Goal: Transaction & Acquisition: Book appointment/travel/reservation

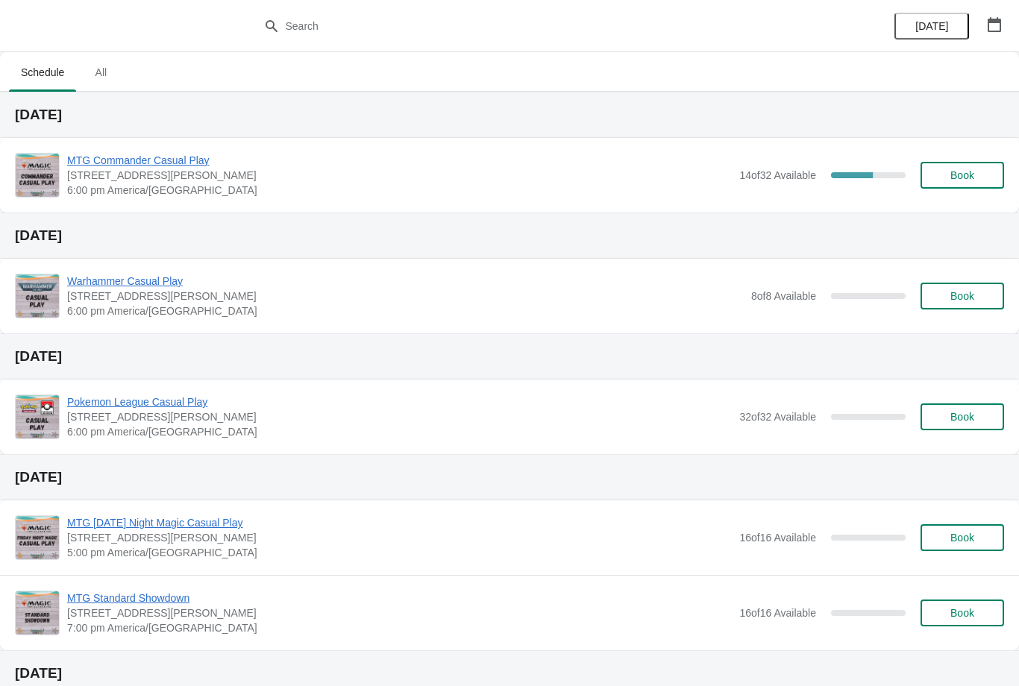
click at [954, 172] on span "Book" at bounding box center [962, 175] width 24 height 12
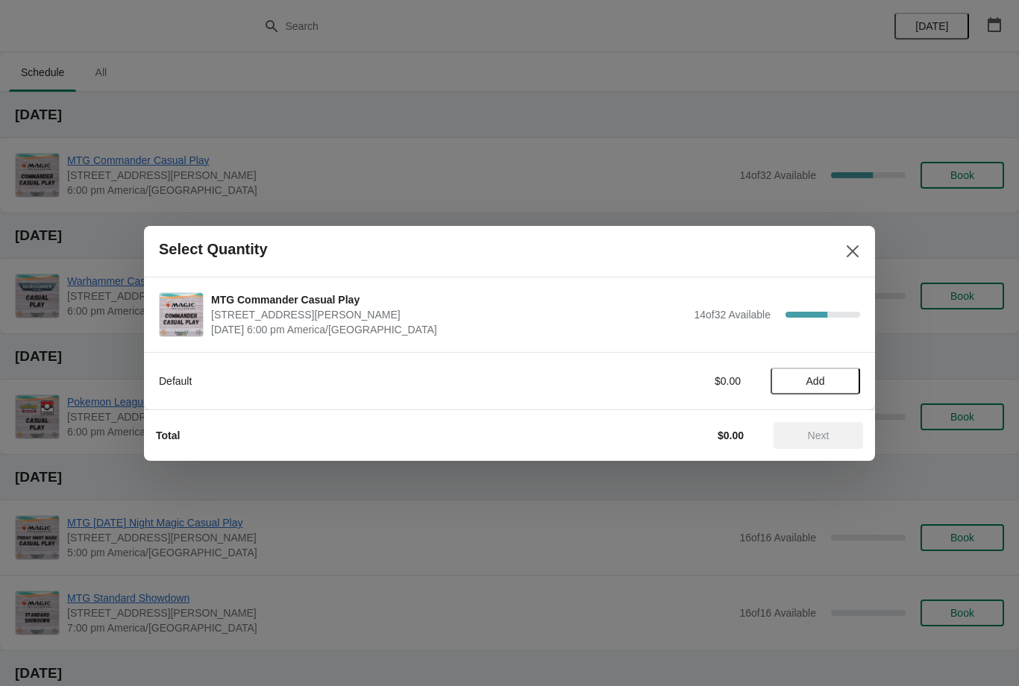
click at [791, 389] on button "Add" at bounding box center [816, 381] width 90 height 27
click at [823, 437] on span "Next" at bounding box center [819, 436] width 22 height 12
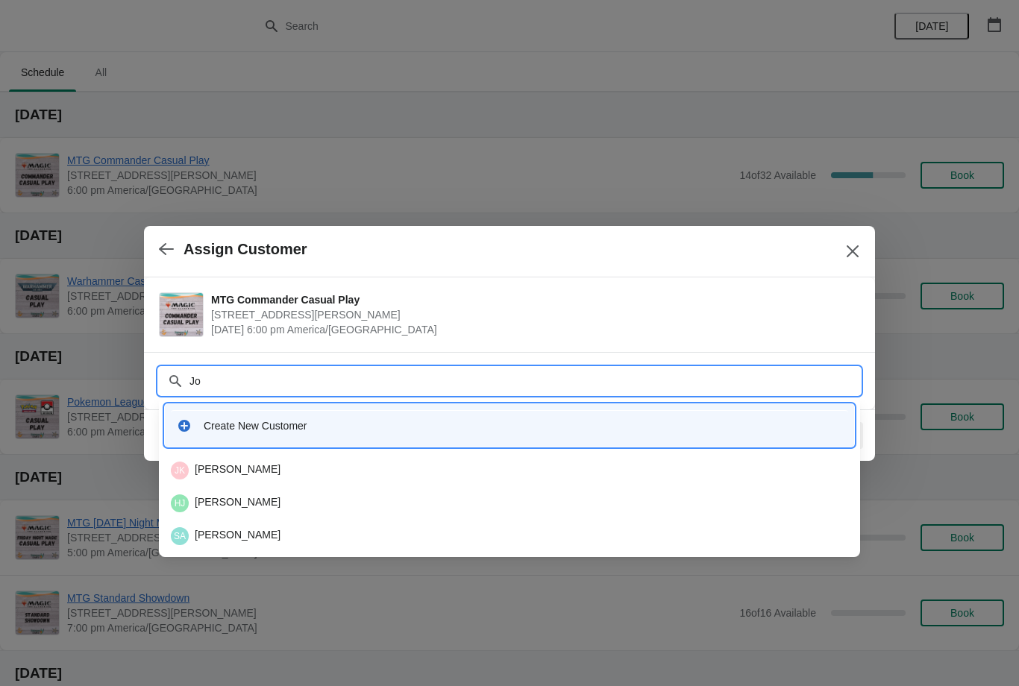
type input "J"
type input "[GEOGRAPHIC_DATA]"
click at [280, 466] on div "[PERSON_NAME]" at bounding box center [509, 471] width 677 height 18
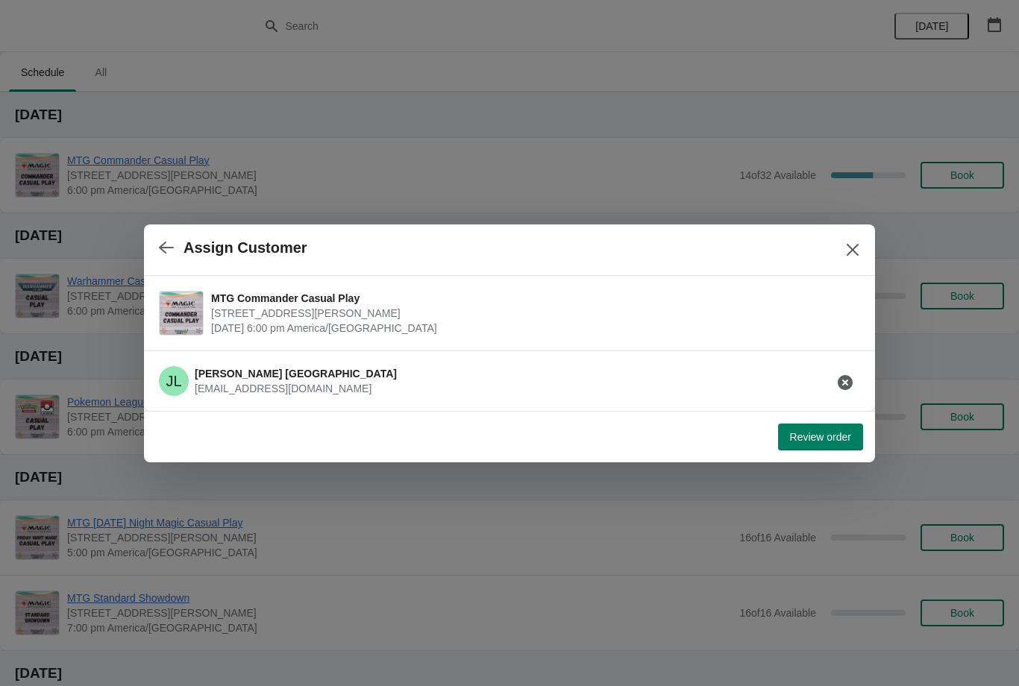
click at [820, 432] on span "Review order" at bounding box center [820, 437] width 61 height 12
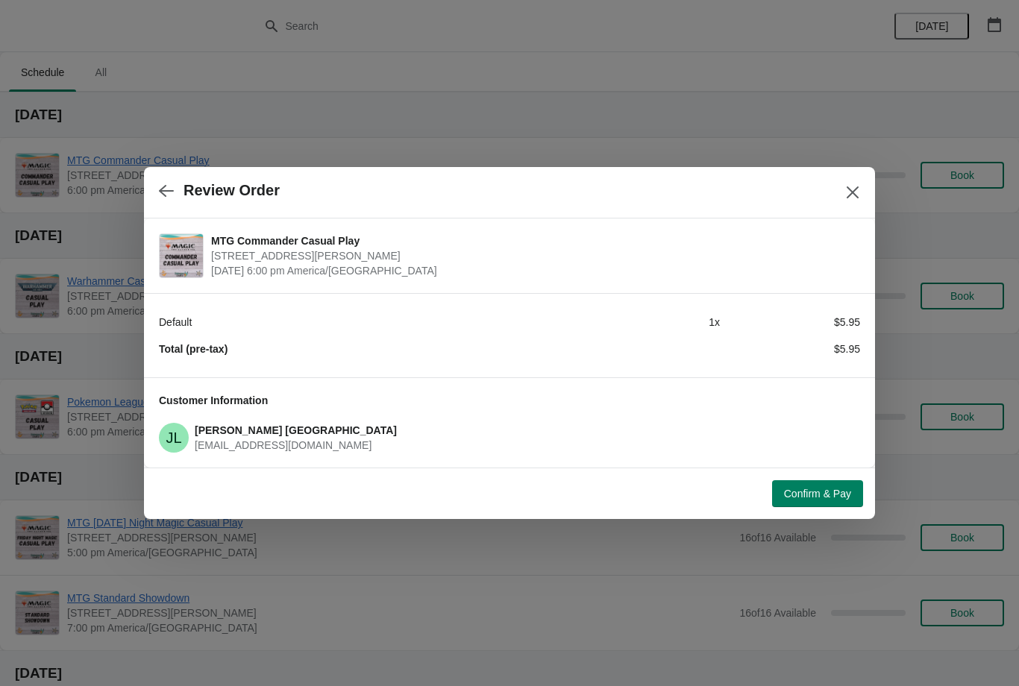
click at [800, 486] on button "Confirm & Pay" at bounding box center [817, 493] width 91 height 27
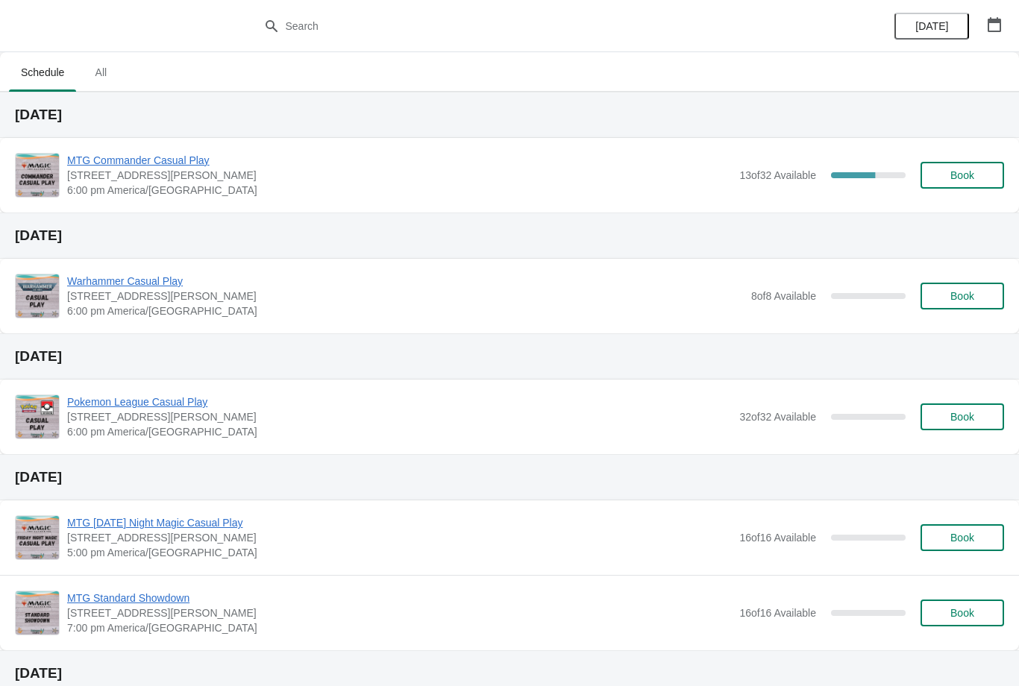
click at [955, 175] on span "Book" at bounding box center [962, 175] width 24 height 12
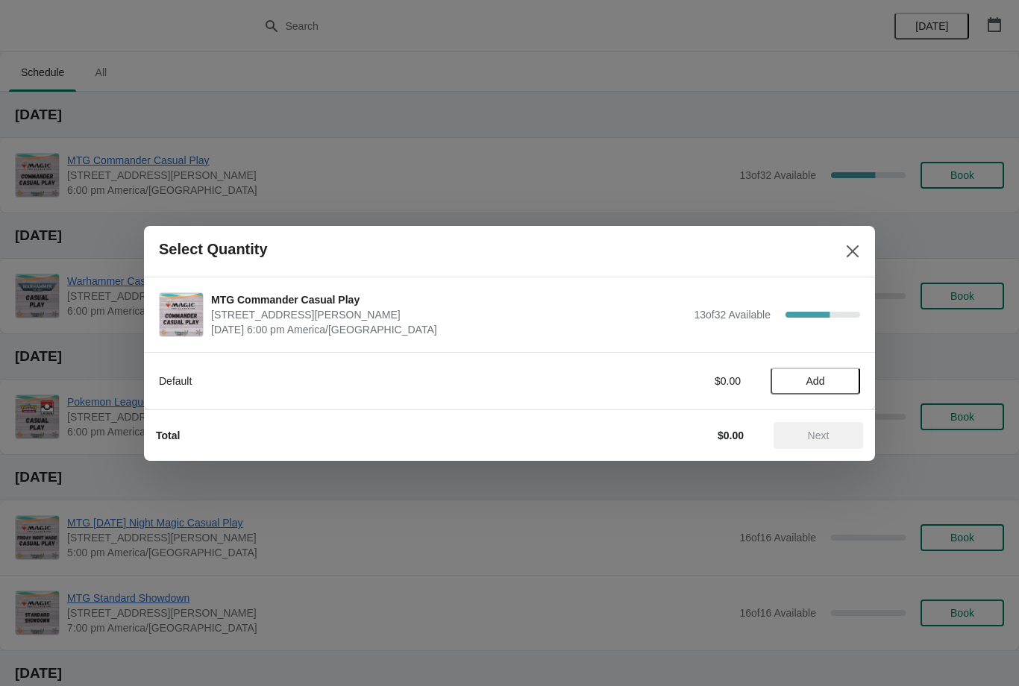
click at [806, 375] on span "Add" at bounding box center [815, 381] width 19 height 12
click at [825, 427] on button "Next" at bounding box center [818, 435] width 90 height 27
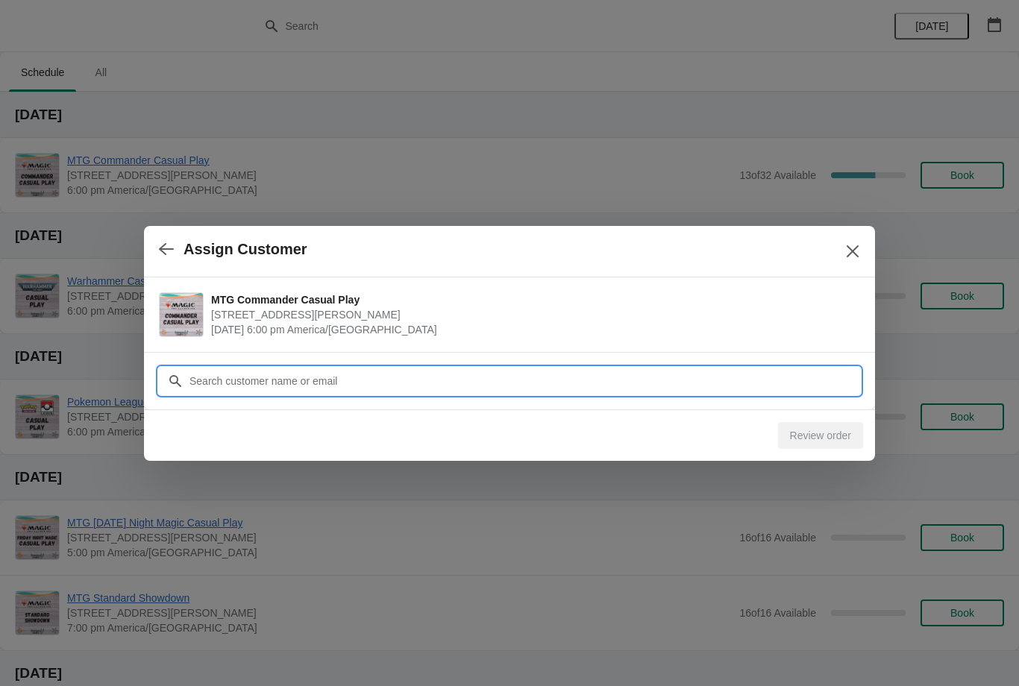
click at [765, 368] on input "Customer" at bounding box center [524, 381] width 671 height 27
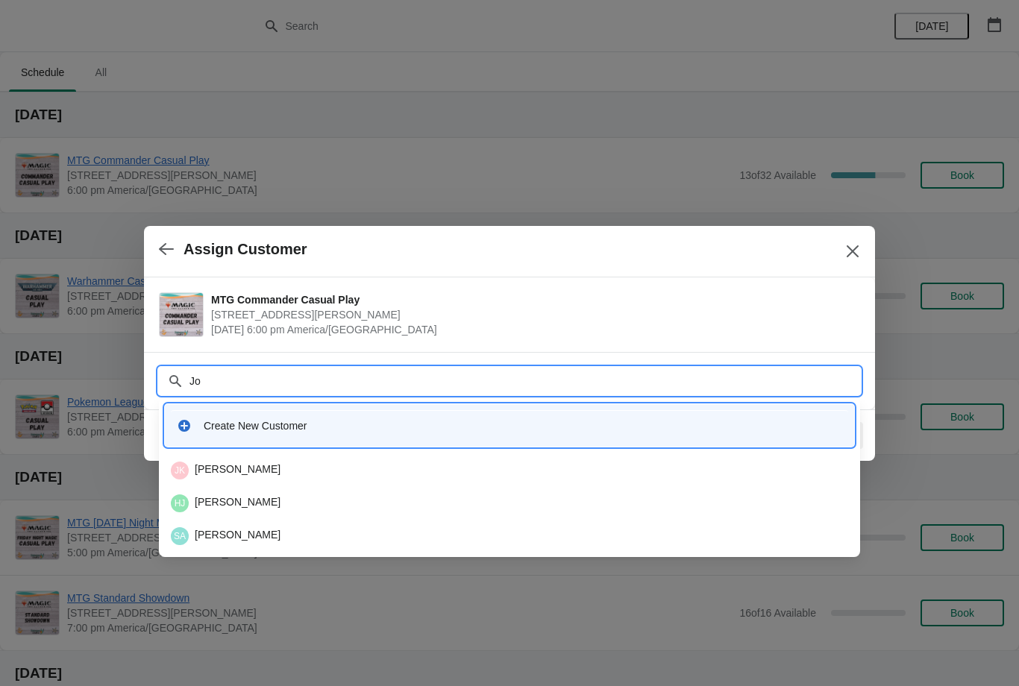
type input "J"
type input "Melle"
